Goal: Leave review/rating: Share an evaluation or opinion about a product, service, or content

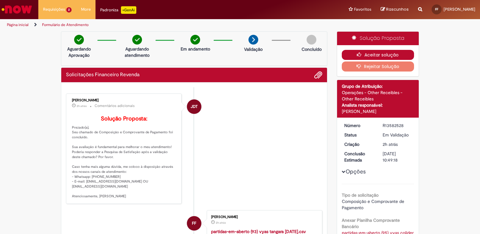
click at [373, 52] on button "Aceitar solução" at bounding box center [378, 55] width 73 height 10
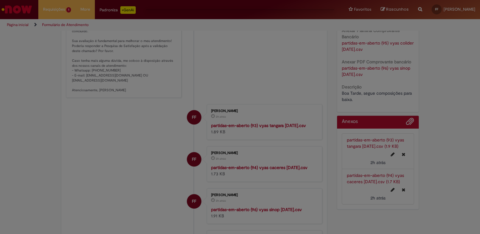
scroll to position [157, 0]
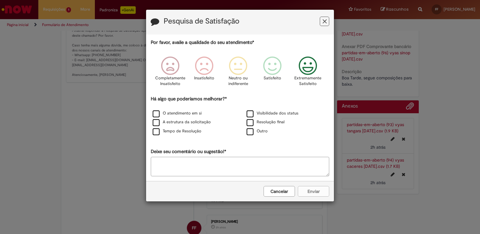
click at [313, 70] on icon "Feedback" at bounding box center [308, 66] width 24 height 19
click at [253, 114] on label "Visibilidade dos status" at bounding box center [273, 114] width 52 height 6
click at [191, 124] on label "A estrutura da solicitação" at bounding box center [182, 122] width 58 height 6
click at [255, 166] on textarea "Deixe seu comentário ou sugestão!*" at bounding box center [240, 166] width 178 height 19
type textarea "**********"
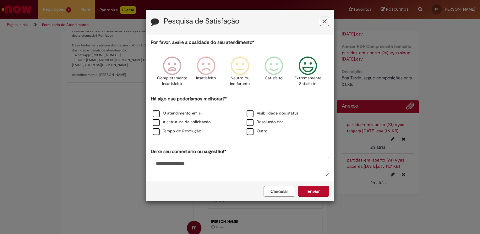
click at [329, 196] on div "Cancelar Enviar" at bounding box center [240, 191] width 188 height 20
click at [327, 193] on button "Enviar" at bounding box center [313, 191] width 31 height 11
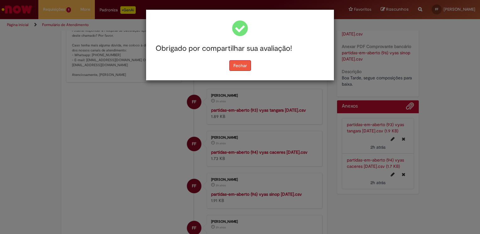
click at [237, 69] on button "Fechar" at bounding box center [240, 65] width 22 height 11
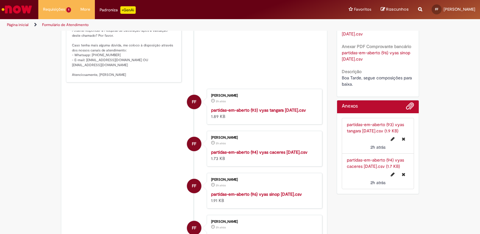
click at [233, 70] on li "JDT [PERSON_NAME] 2h atrás 2 horas atrás Comentários adicionais Solução Propost…" at bounding box center [194, 27] width 256 height 111
